Goal: Task Accomplishment & Management: Use online tool/utility

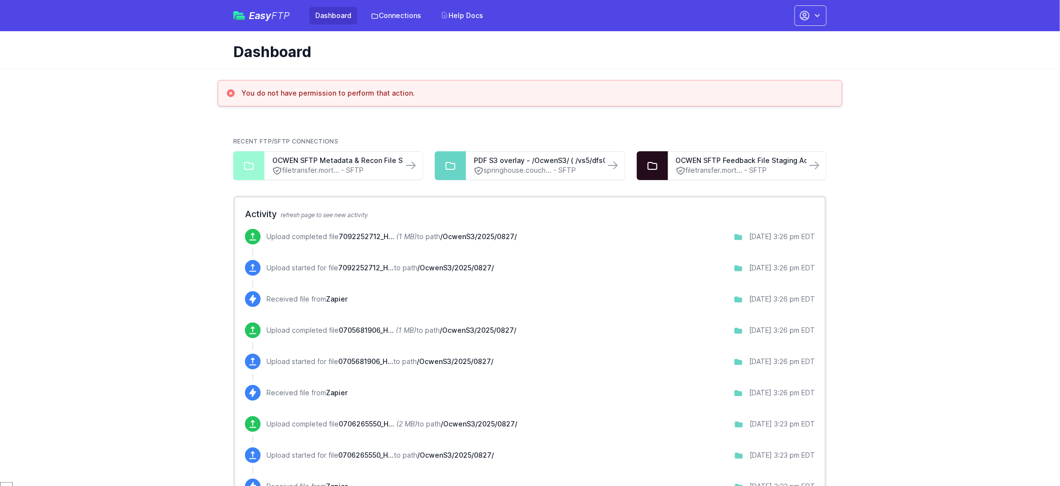
click at [276, 18] on span "FTP" at bounding box center [280, 16] width 19 height 12
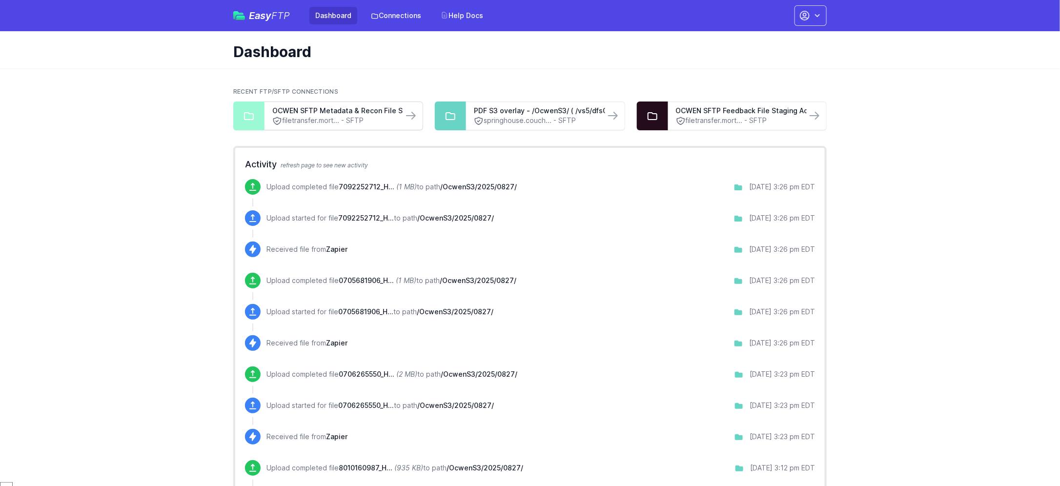
click at [311, 123] on link "filetransfer.mort... - SFTP" at bounding box center [333, 121] width 123 height 10
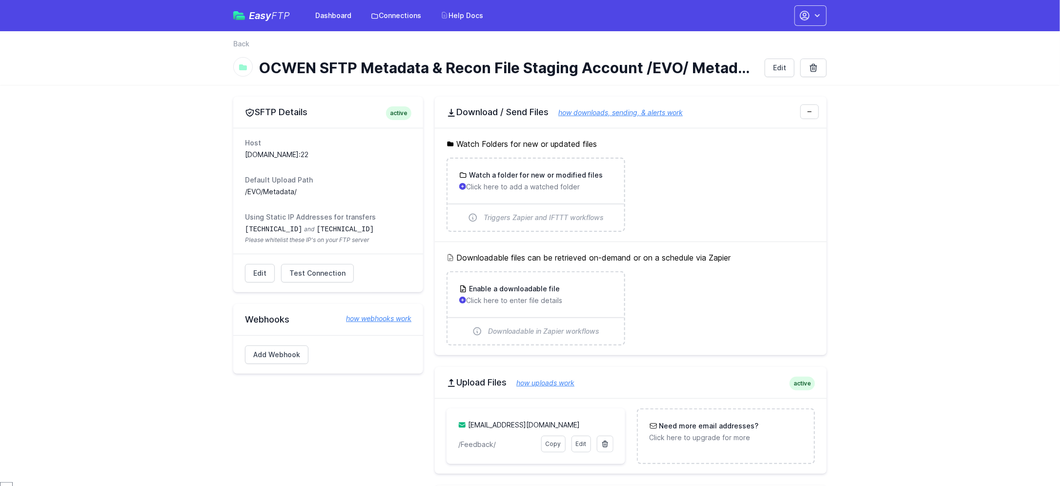
drag, startPoint x: 348, startPoint y: 156, endPoint x: 247, endPoint y: 150, distance: 100.2
click at [247, 150] on dd "[DOMAIN_NAME]:22" at bounding box center [328, 155] width 166 height 10
drag, startPoint x: 245, startPoint y: 153, endPoint x: 347, endPoint y: 154, distance: 102.0
click at [347, 154] on dd "[DOMAIN_NAME]:22" at bounding box center [328, 155] width 166 height 10
copy dd "[DOMAIN_NAME]"
